Goal: Find specific page/section: Find specific page/section

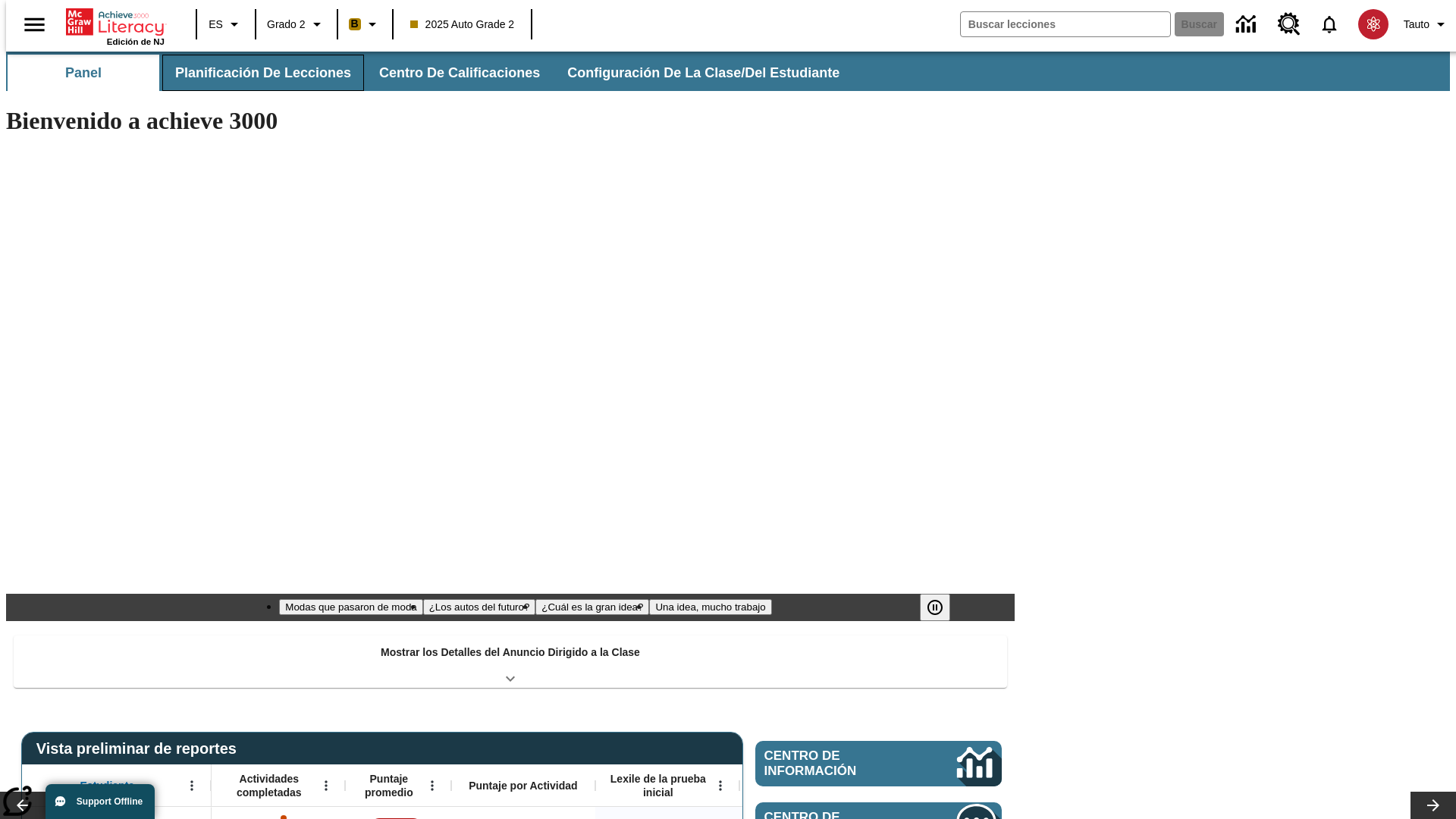
click at [254, 73] on span "Planificación de lecciones" at bounding box center [264, 73] width 176 height 18
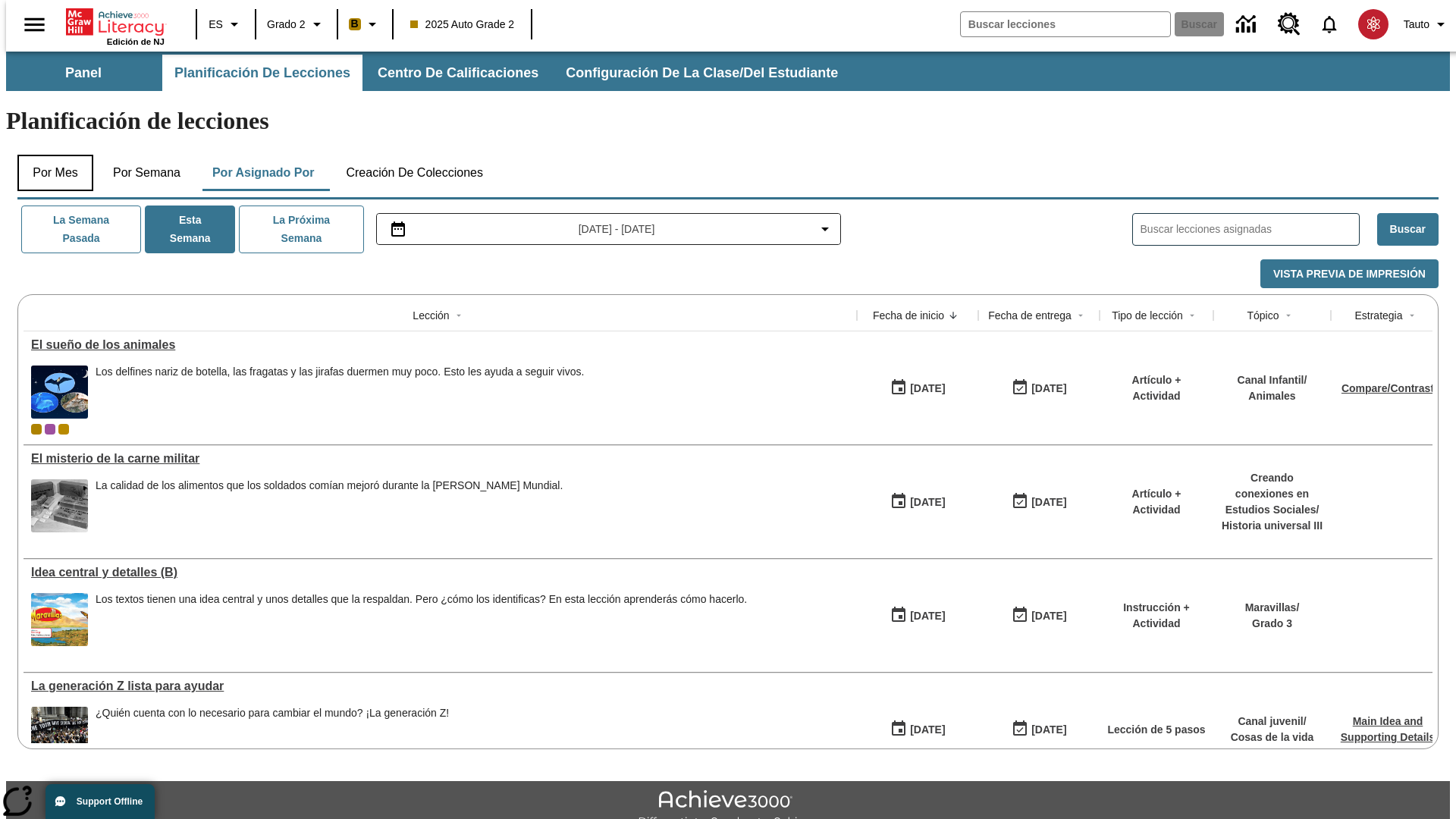
click at [49, 155] on button "Por mes" at bounding box center [55, 173] width 76 height 36
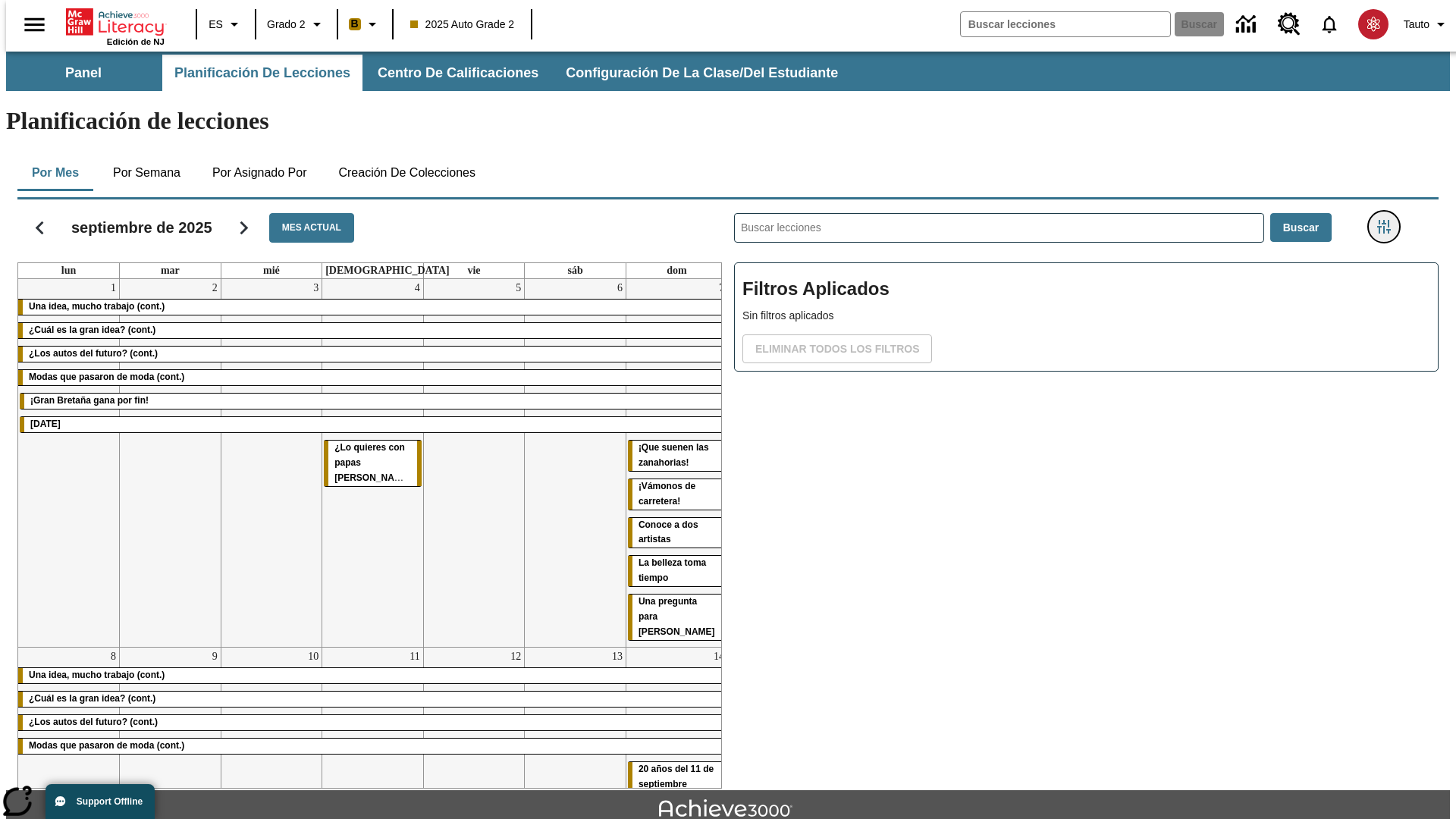
click at [1389, 220] on icon "Menú lateral de filtros" at bounding box center [1385, 227] width 14 height 14
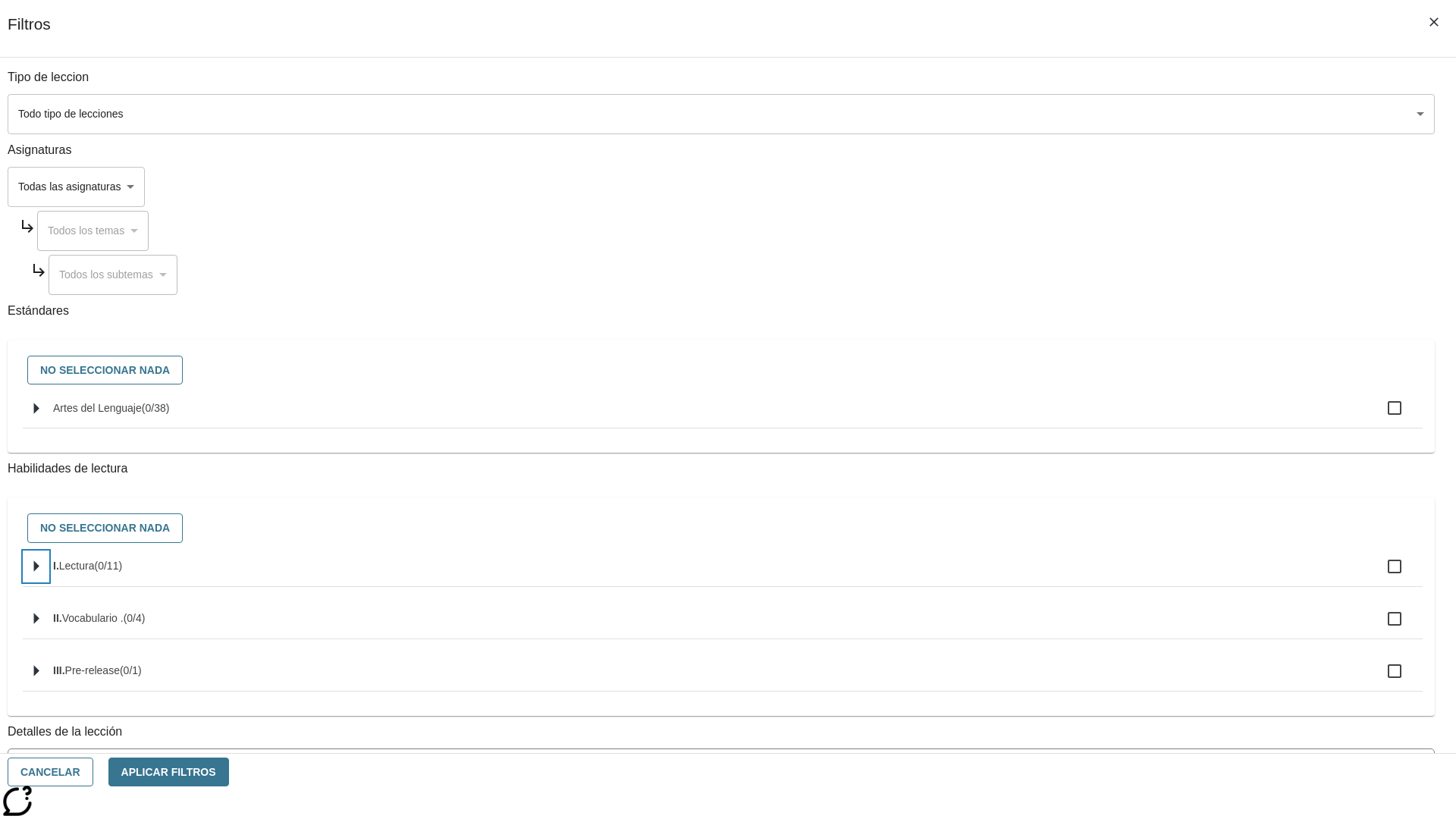
click at [39, 573] on icon "Seleccione habilidades" at bounding box center [37, 567] width 5 height 12
click at [94, 772] on button "Cancelar" at bounding box center [51, 772] width 86 height 30
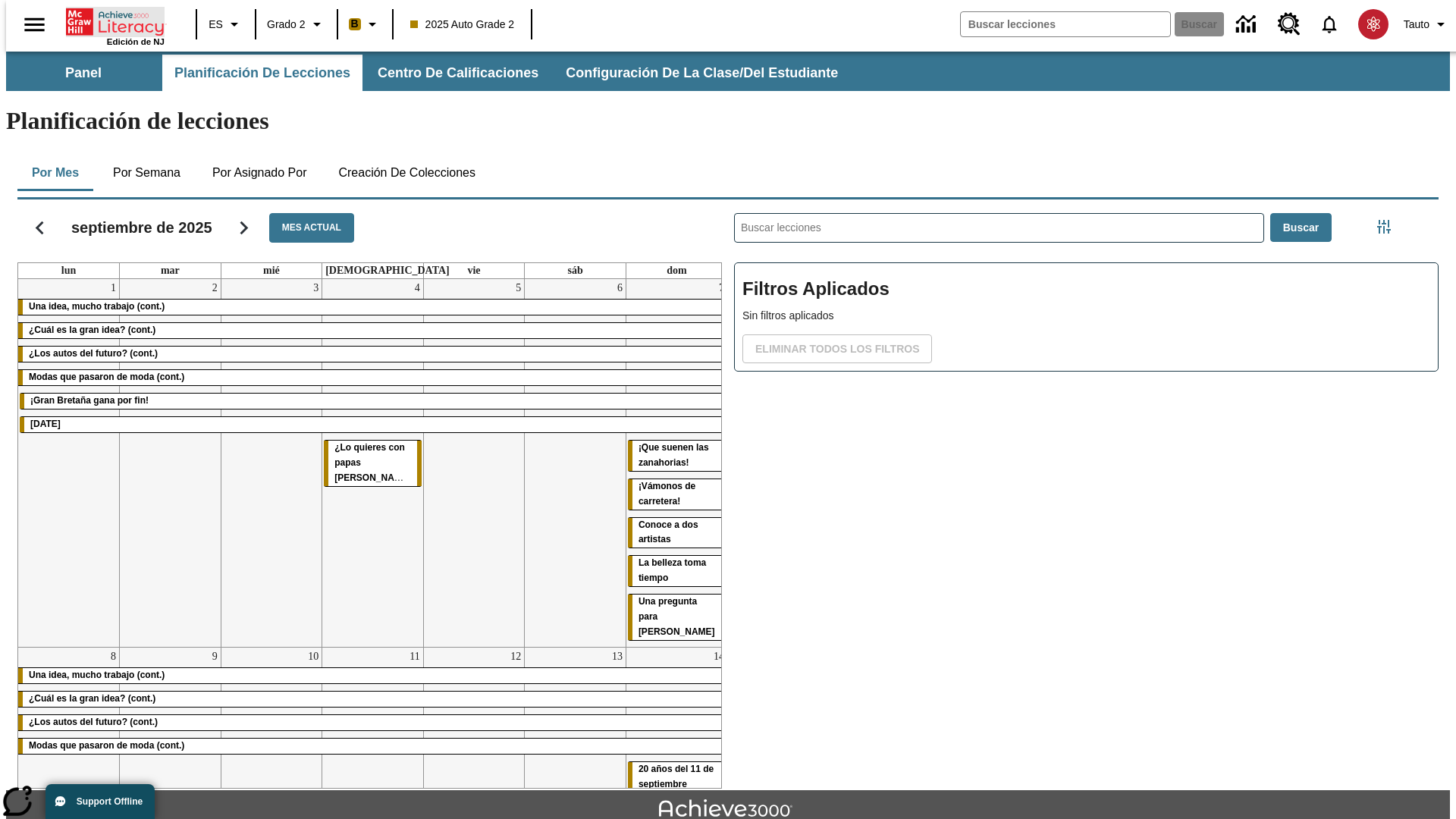
click at [109, 21] on icon "Portada" at bounding box center [117, 22] width 101 height 31
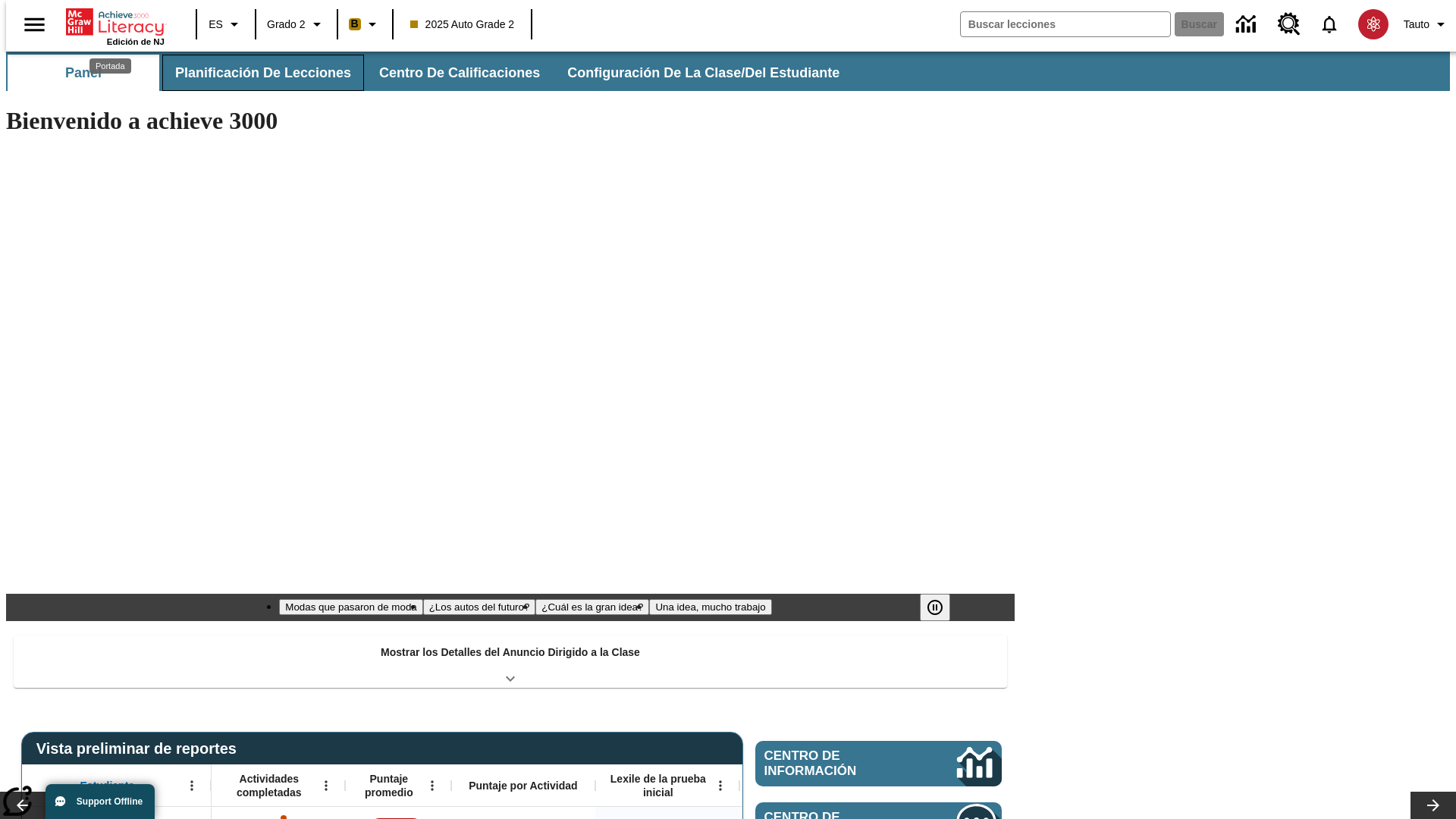
click at [254, 73] on span "Planificación de lecciones" at bounding box center [264, 73] width 176 height 18
